Goal: Information Seeking & Learning: Learn about a topic

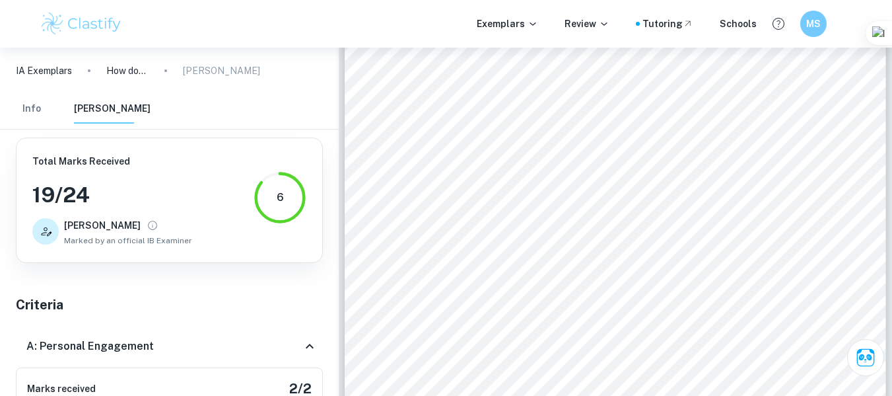
scroll to position [1291, 0]
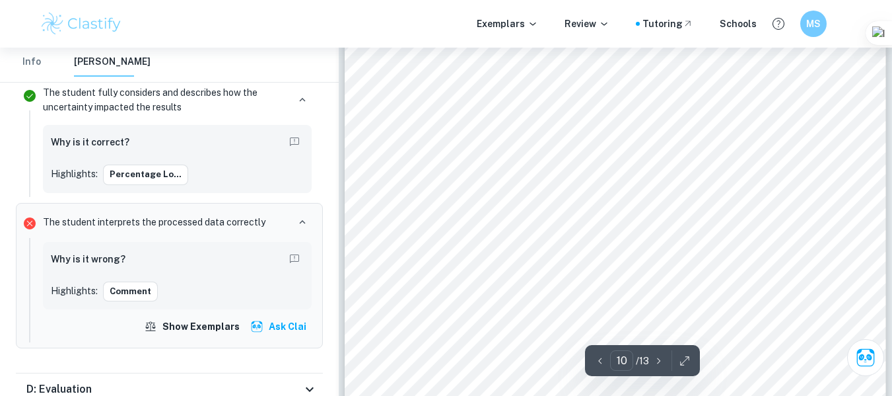
drag, startPoint x: 804, startPoint y: 93, endPoint x: 801, endPoint y: 116, distance: 22.7
click at [804, 93] on div "Percentage loss of calcium = 4.85% The graph of this data is shown below: Perce…" at bounding box center [616, 324] width 542 height 701
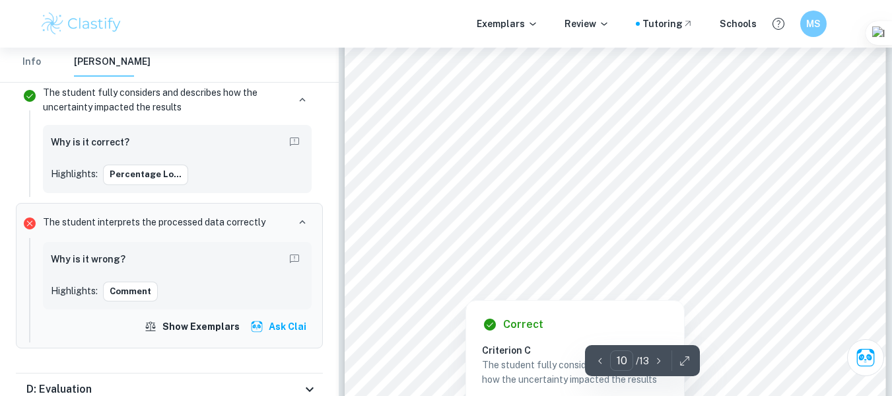
scroll to position [6448, 0]
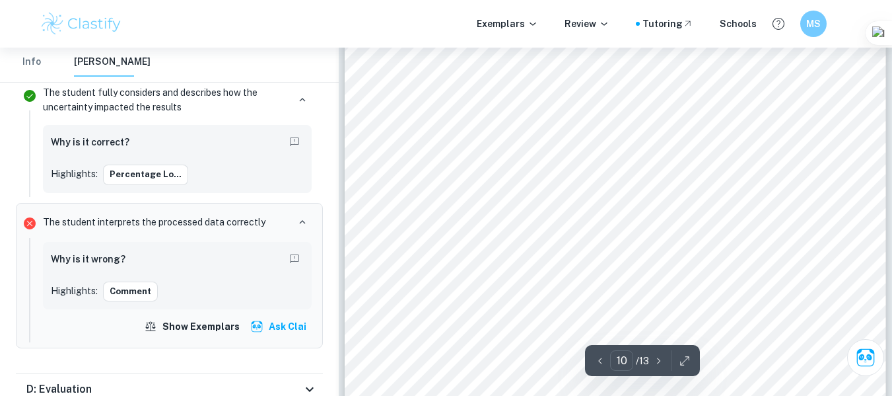
click at [656, 258] on div "Percentage loss of calcium = 4.85% The graph of this data is shown below: Perce…" at bounding box center [616, 324] width 542 height 701
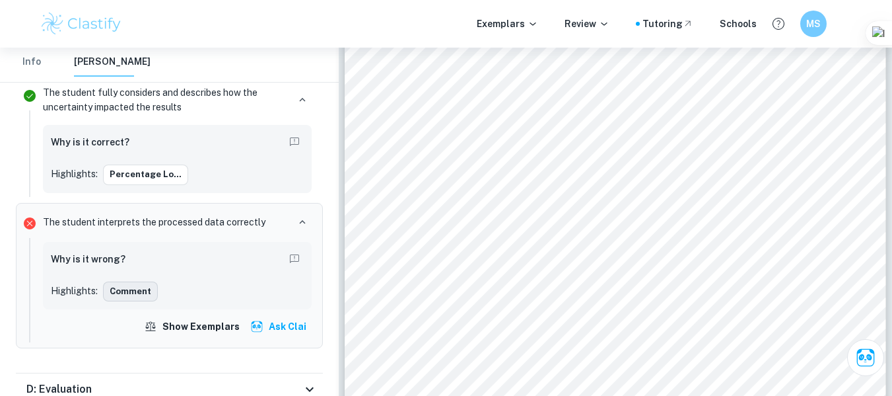
click at [135, 285] on button "Comment" at bounding box center [130, 291] width 55 height 20
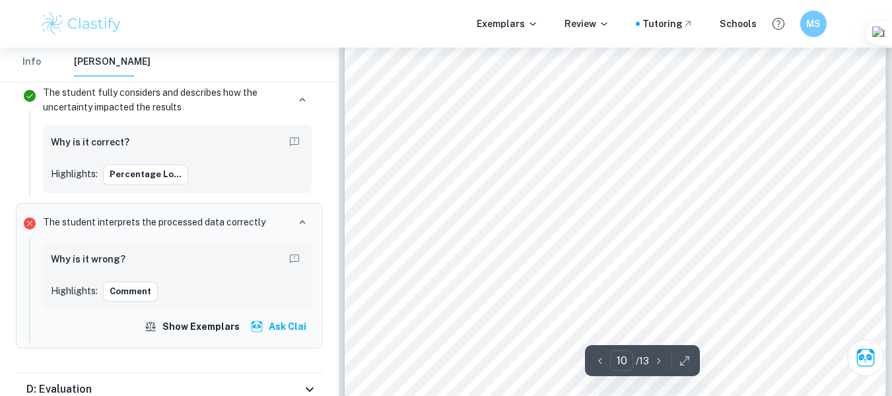
scroll to position [6581, 0]
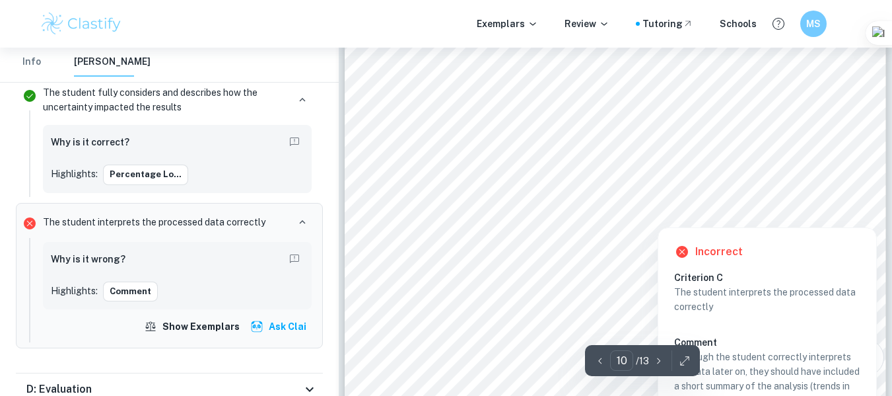
click at [813, 218] on div at bounding box center [802, 211] width 26 height 26
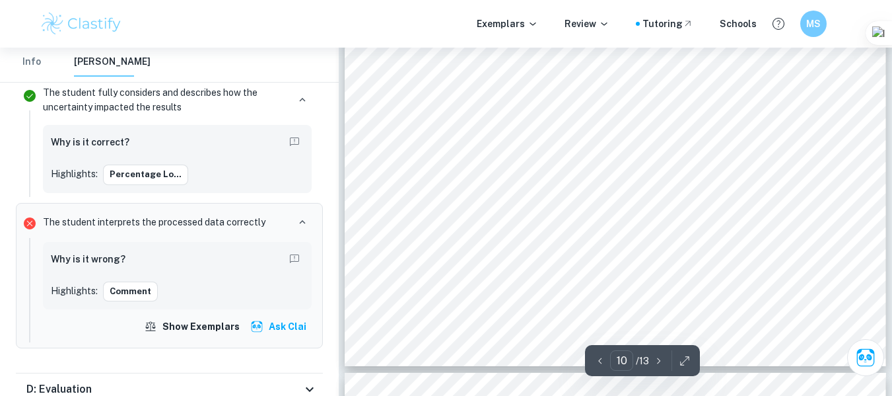
scroll to position [6779, 0]
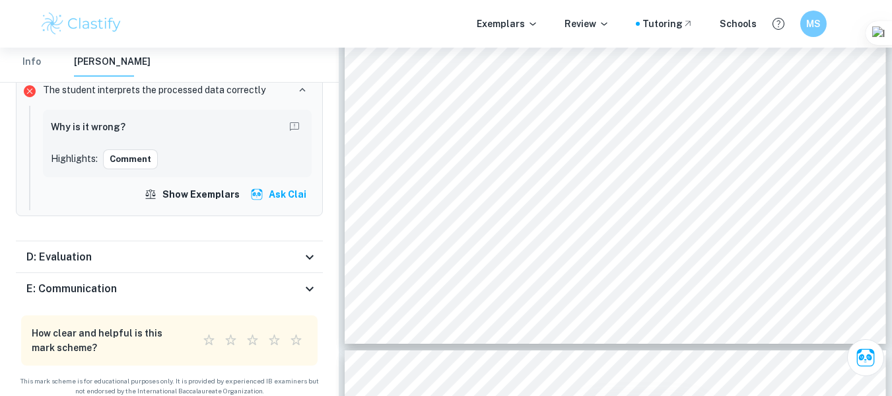
click at [256, 249] on div "D: Evaluation" at bounding box center [163, 257] width 275 height 16
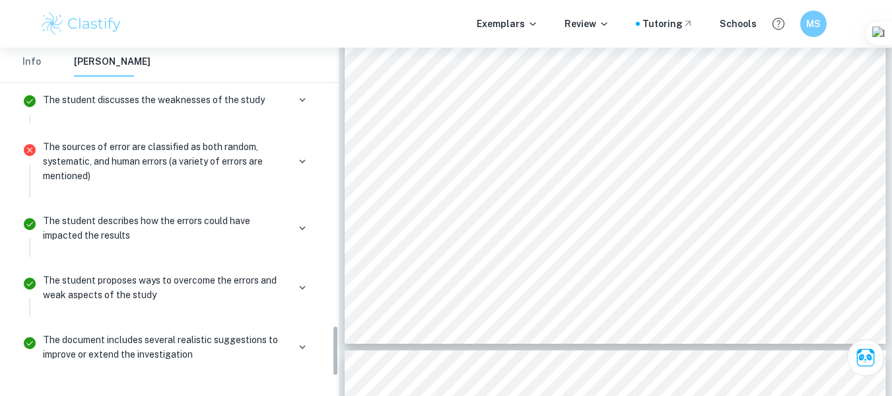
scroll to position [1899, 0]
click at [307, 156] on icon "button" at bounding box center [303, 162] width 12 height 12
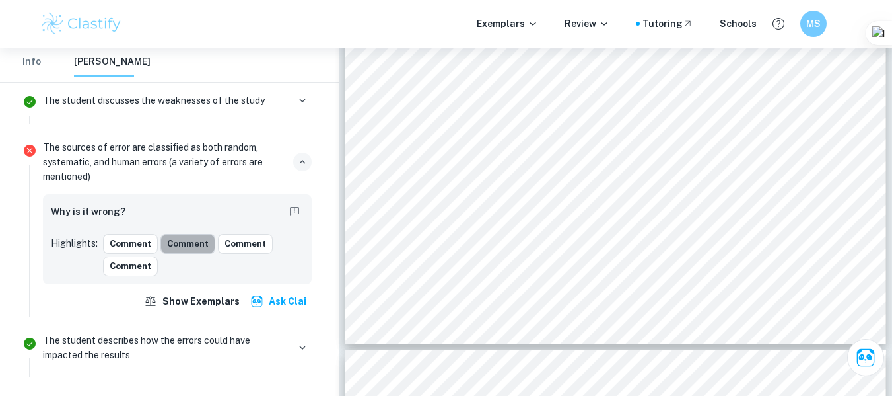
click at [196, 234] on button "Comment" at bounding box center [188, 244] width 55 height 20
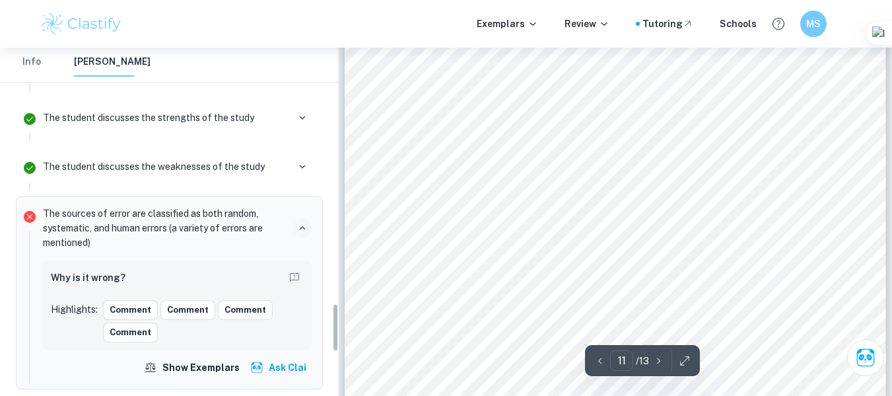
scroll to position [2097, 0]
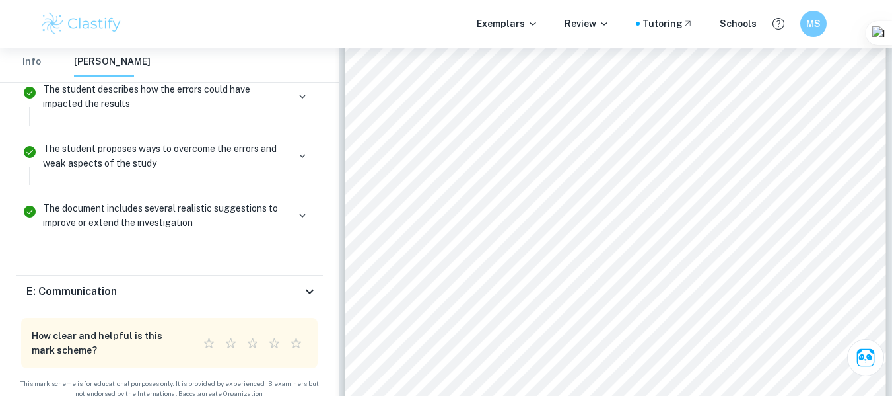
click at [168, 275] on div "E: Communication" at bounding box center [169, 291] width 307 height 32
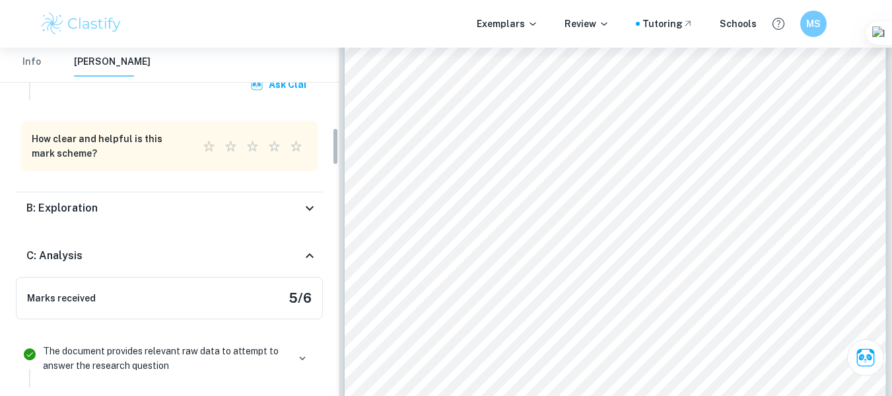
scroll to position [734, 0]
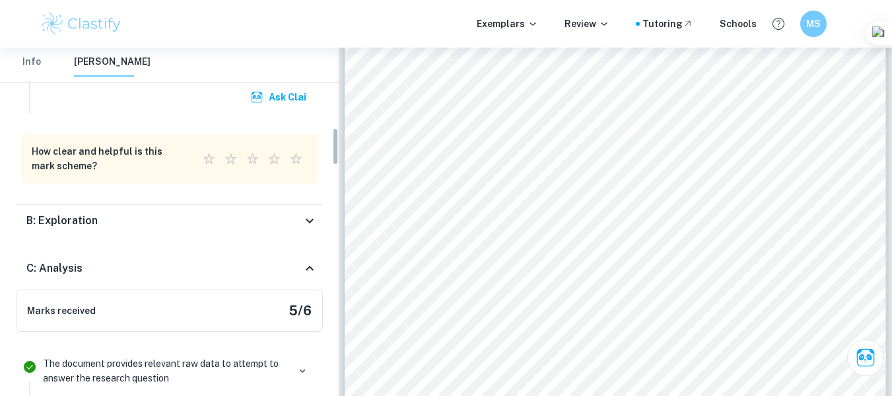
click at [222, 218] on div "B: Exploration" at bounding box center [163, 221] width 275 height 16
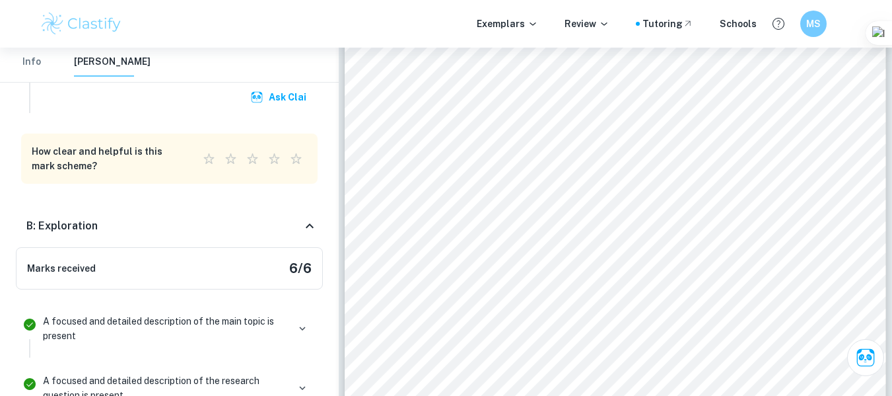
click at [223, 221] on div "B: Exploration" at bounding box center [163, 226] width 275 height 16
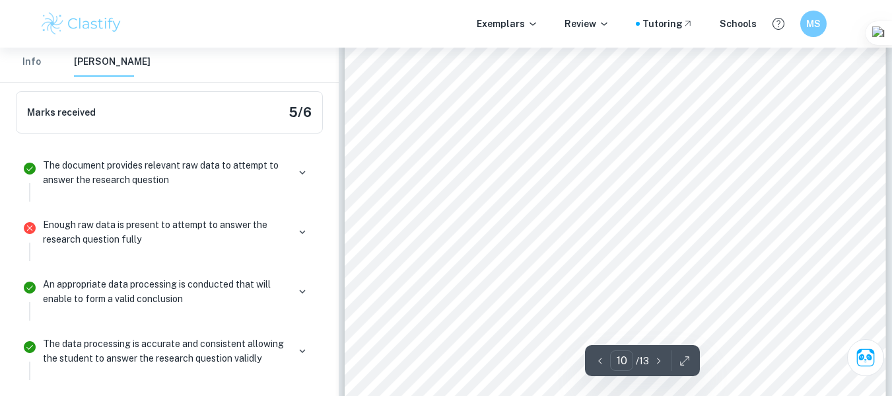
scroll to position [6614, 0]
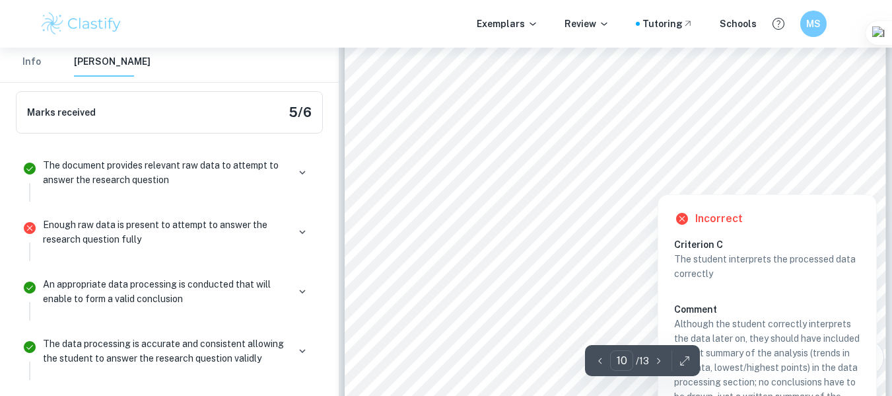
click at [796, 180] on div at bounding box center [802, 177] width 26 height 26
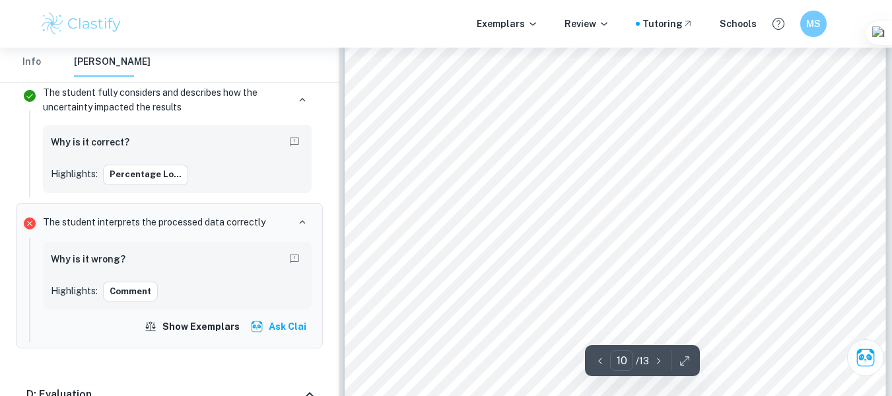
scroll to position [6547, 0]
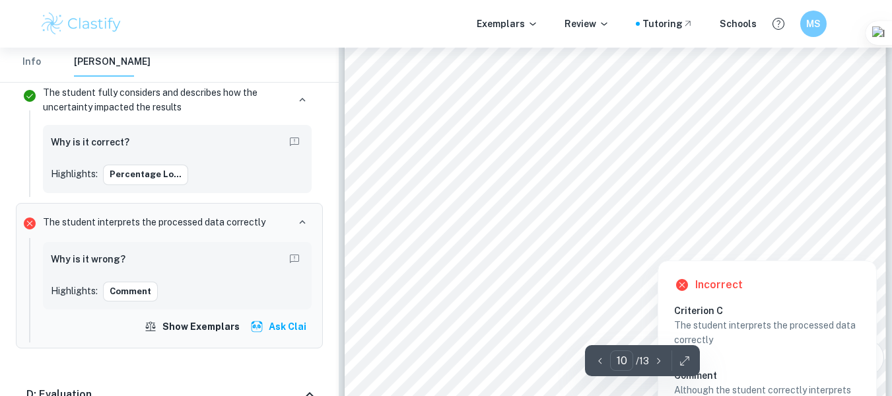
click at [811, 239] on div at bounding box center [802, 244] width 26 height 26
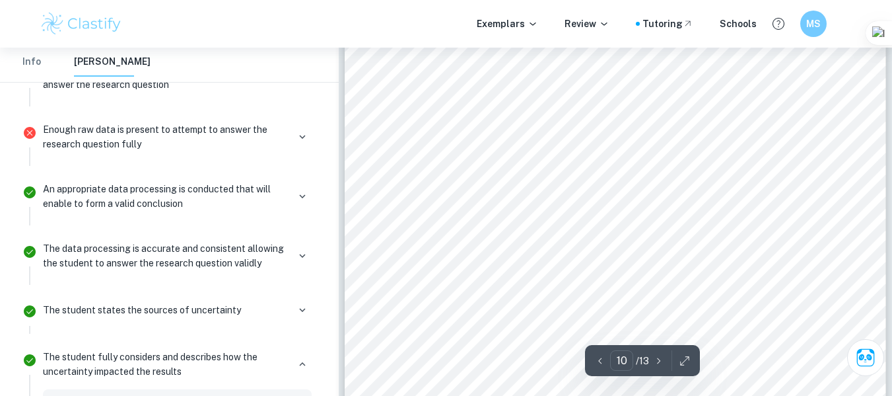
scroll to position [6590, 0]
